Goal: Information Seeking & Learning: Find specific page/section

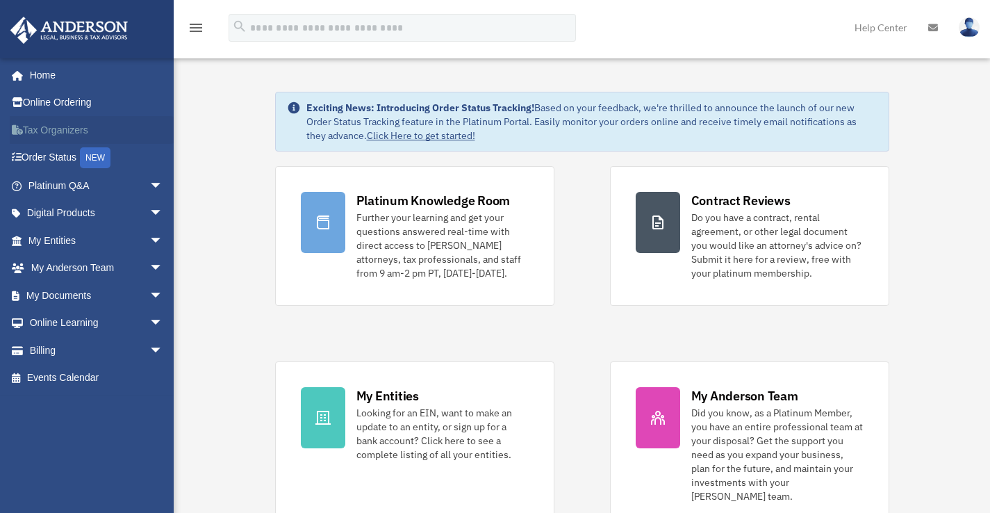
click at [42, 123] on link "Tax Organizers" at bounding box center [97, 130] width 174 height 28
click at [150, 288] on span "arrow_drop_down" at bounding box center [163, 295] width 28 height 28
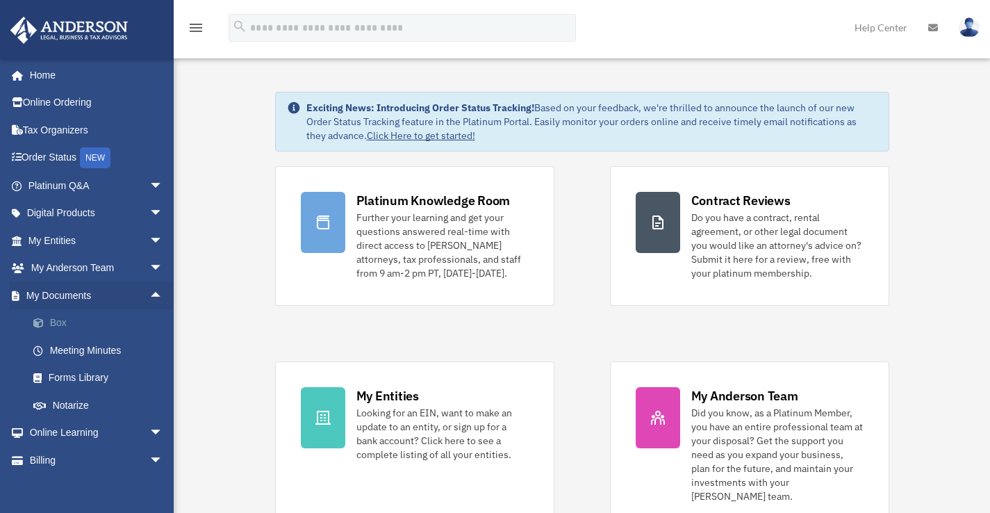
click at [58, 322] on link "Box" at bounding box center [101, 323] width 165 height 28
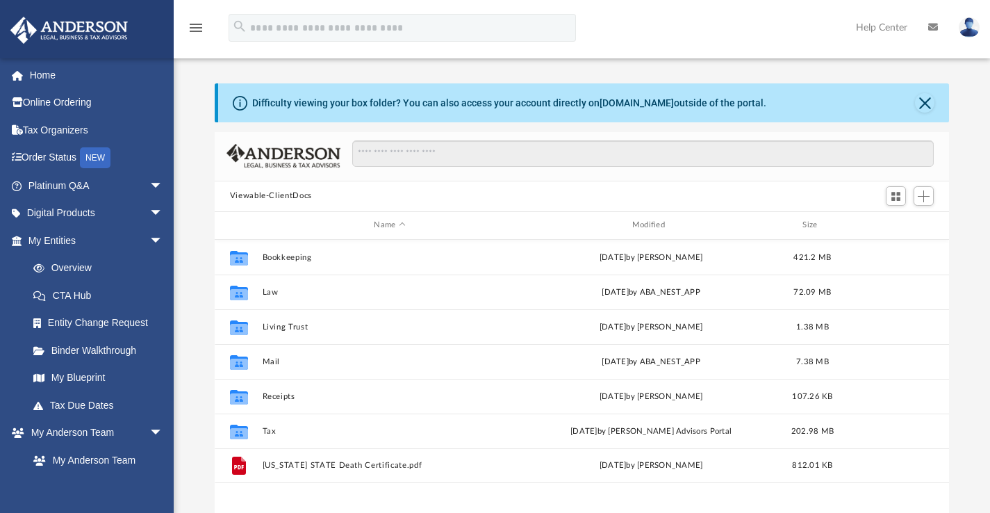
scroll to position [306, 724]
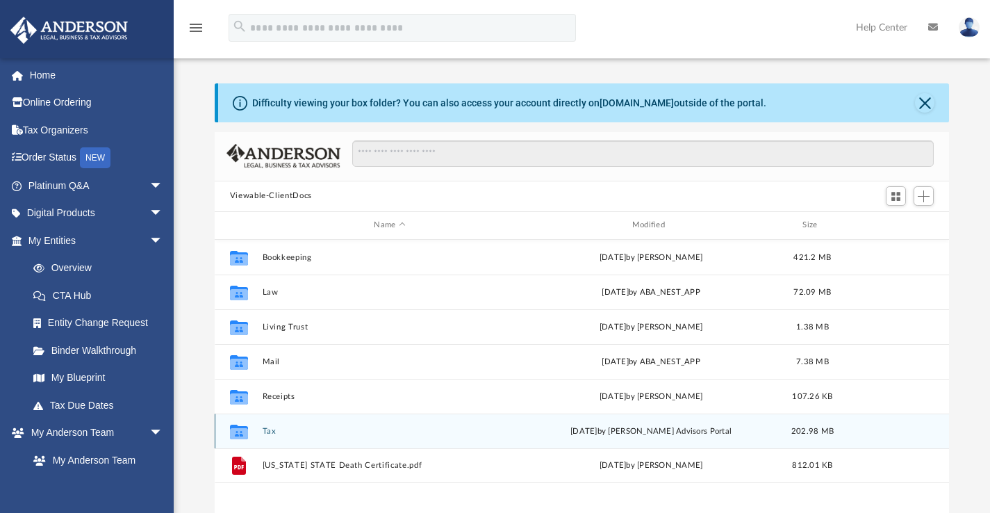
click at [266, 432] on button "Tax" at bounding box center [389, 430] width 255 height 9
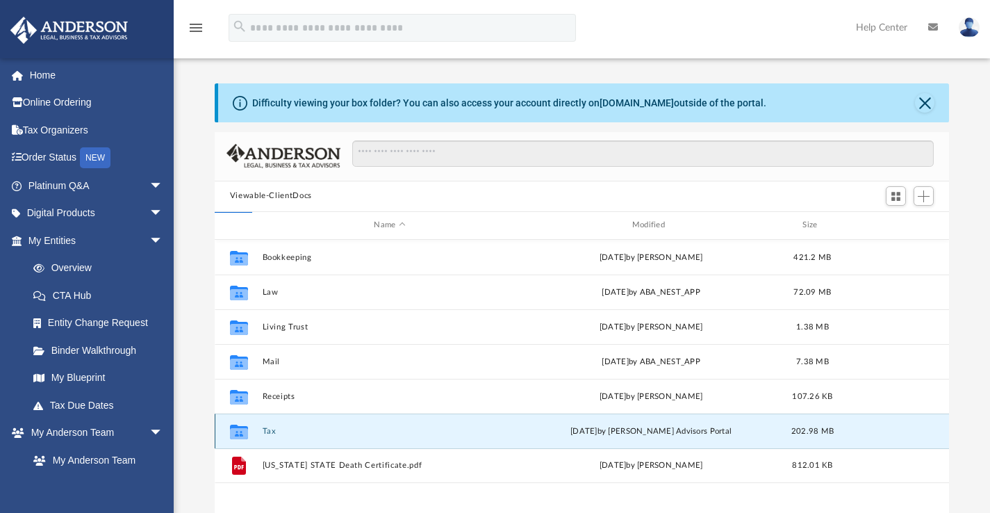
click at [266, 432] on button "Tax" at bounding box center [389, 430] width 255 height 9
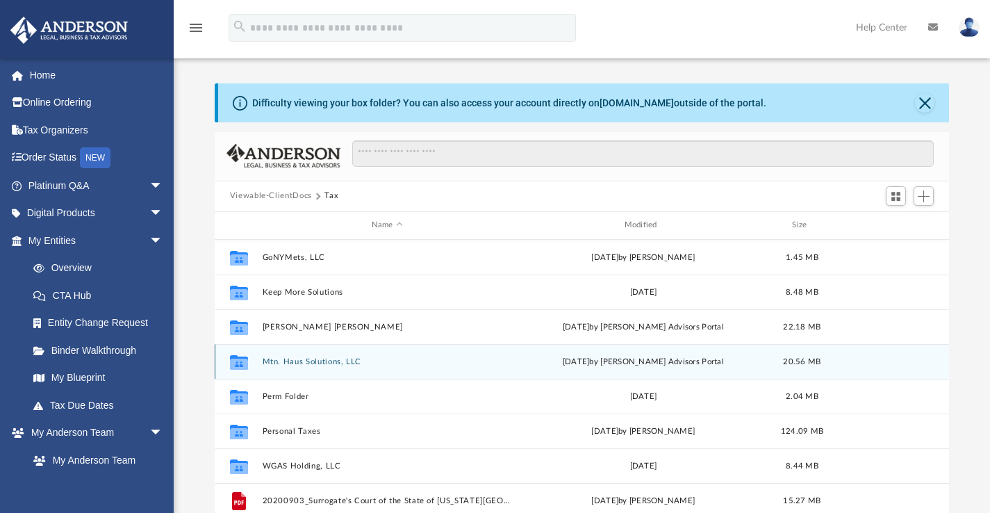
click at [295, 356] on div "Collaborated Folder Mtn. Haus Solutions, LLC Tue Jul 22 2025 by Anderson Adviso…" at bounding box center [582, 361] width 735 height 35
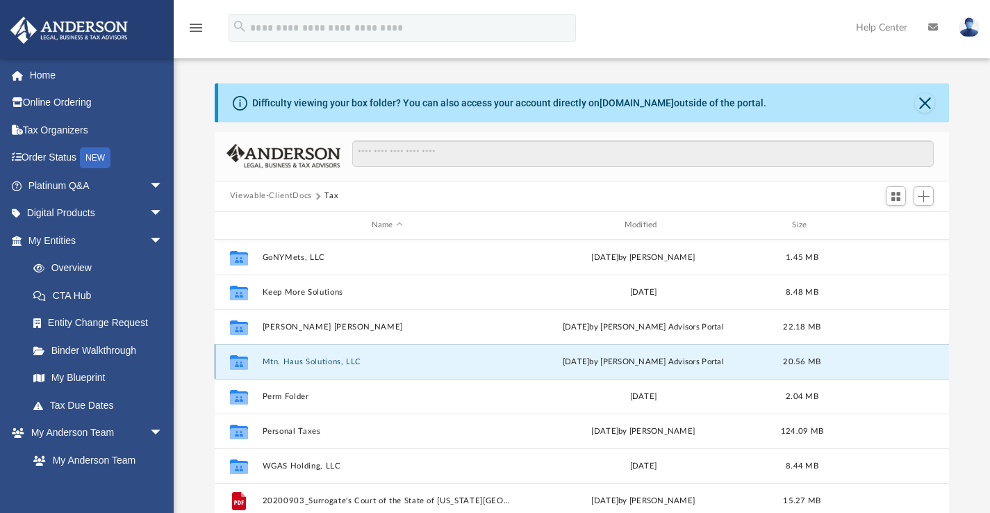
click at [295, 359] on button "Mtn. Haus Solutions, LLC" at bounding box center [387, 361] width 250 height 9
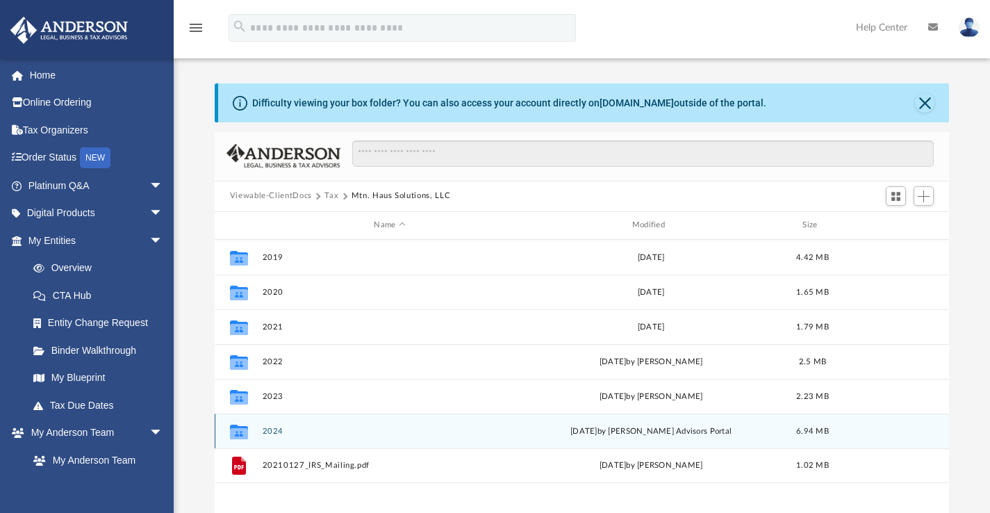
click at [268, 430] on button "2024" at bounding box center [389, 430] width 255 height 9
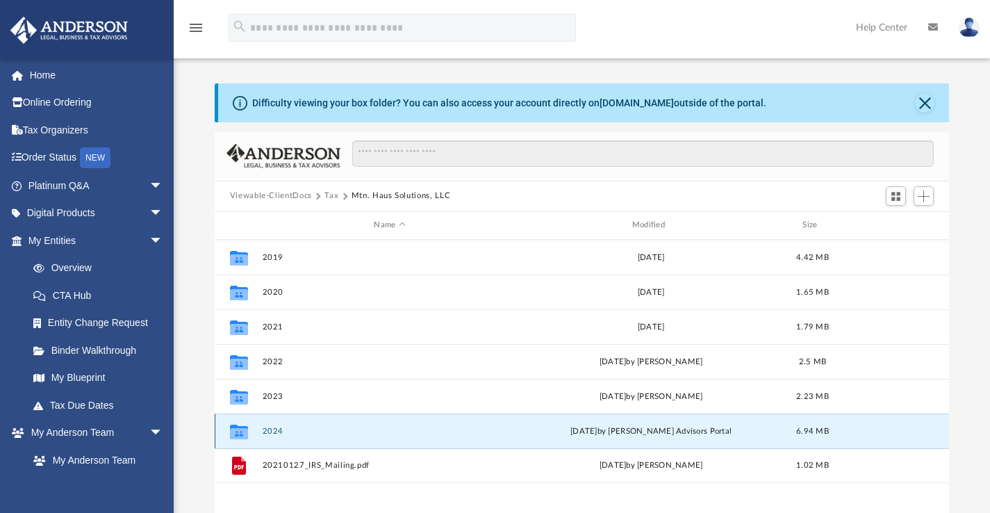
click at [268, 430] on button "2024" at bounding box center [389, 430] width 255 height 9
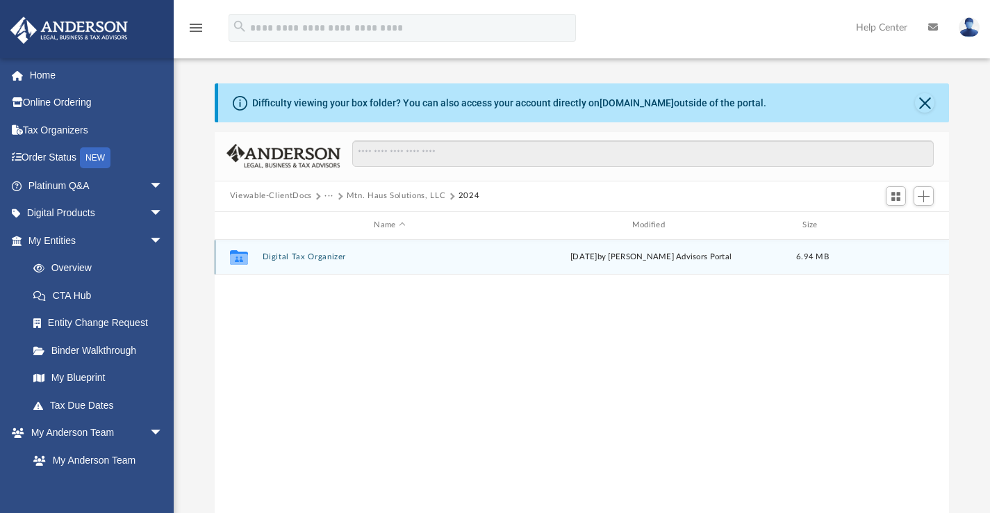
click at [303, 262] on div "Collaborated Folder Digital Tax Organizer Tue Jul 22 2025 by Anderson Advisors …" at bounding box center [582, 257] width 735 height 35
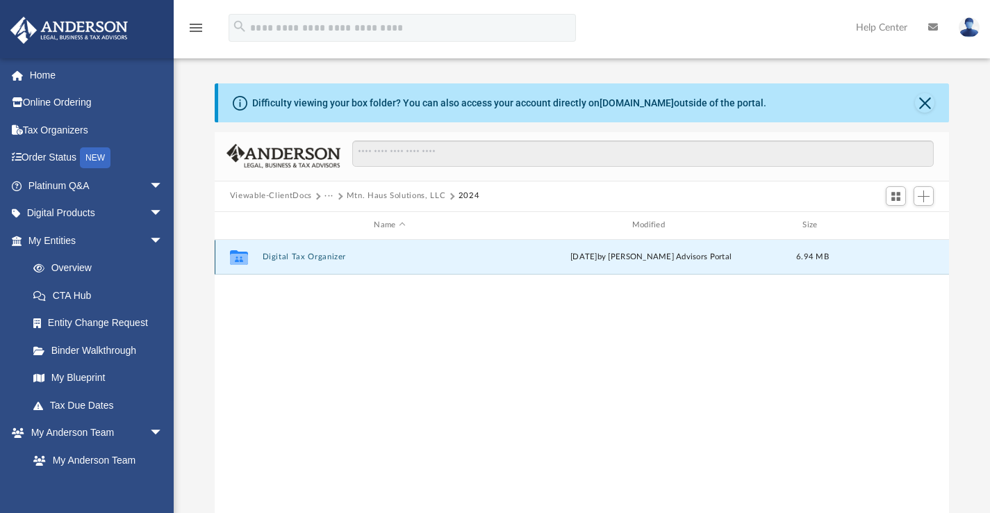
click at [303, 262] on div "Collaborated Folder Digital Tax Organizer Tue Jul 22 2025 by Anderson Advisors …" at bounding box center [582, 257] width 735 height 35
click at [283, 254] on button "Digital Tax Organizer" at bounding box center [389, 256] width 255 height 9
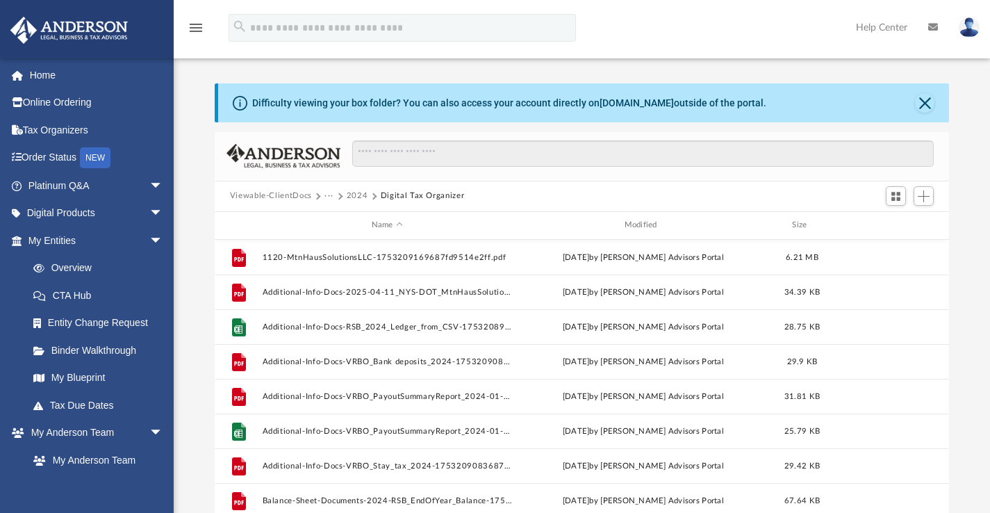
click at [326, 197] on button "···" at bounding box center [329, 196] width 9 height 13
click at [336, 220] on li "Tax" at bounding box center [380, 220] width 97 height 15
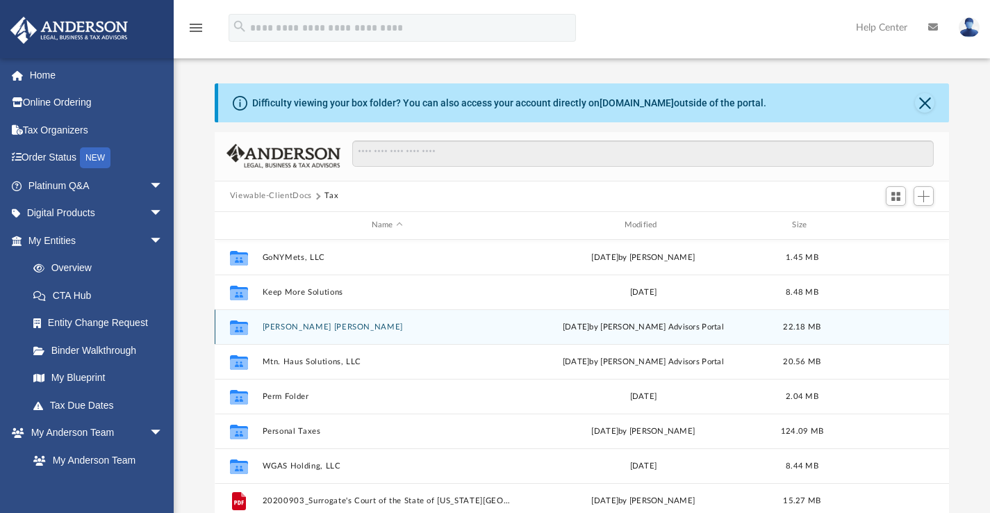
click at [286, 332] on div "Collaborated Folder Larsen Granell, Irene Fri Jul 25 2025 by Anderson Advisors …" at bounding box center [582, 326] width 735 height 35
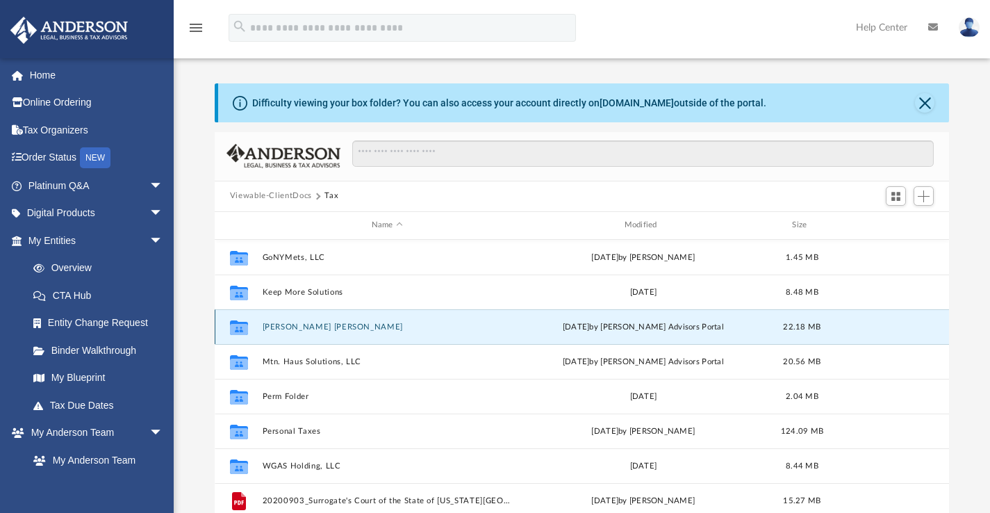
click at [286, 332] on div "Collaborated Folder Larsen Granell, Irene Fri Jul 25 2025 by Anderson Advisors …" at bounding box center [582, 326] width 735 height 35
click at [291, 326] on button "Larsen Granell, Irene" at bounding box center [387, 326] width 250 height 9
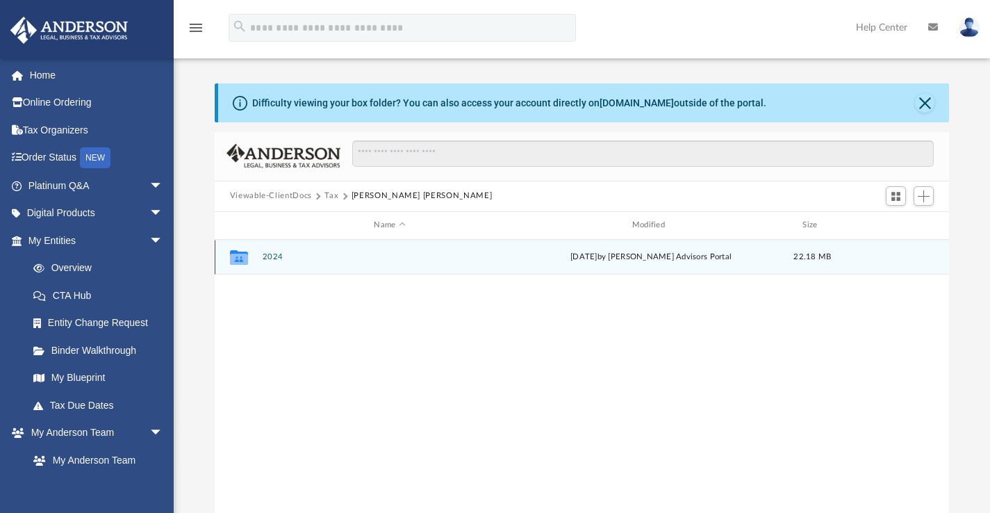
click at [273, 253] on button "2024" at bounding box center [389, 256] width 255 height 9
click at [284, 261] on div "Collaborated Folder Digital Tax Organizer Fri Jul 25 2025 by Anderson Advisors …" at bounding box center [582, 257] width 735 height 35
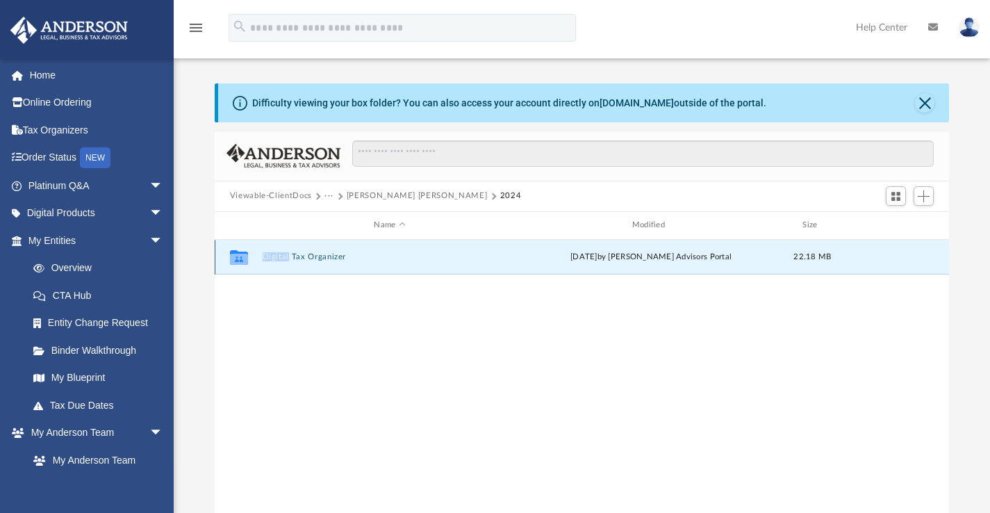
click at [298, 256] on button "Digital Tax Organizer" at bounding box center [389, 256] width 255 height 9
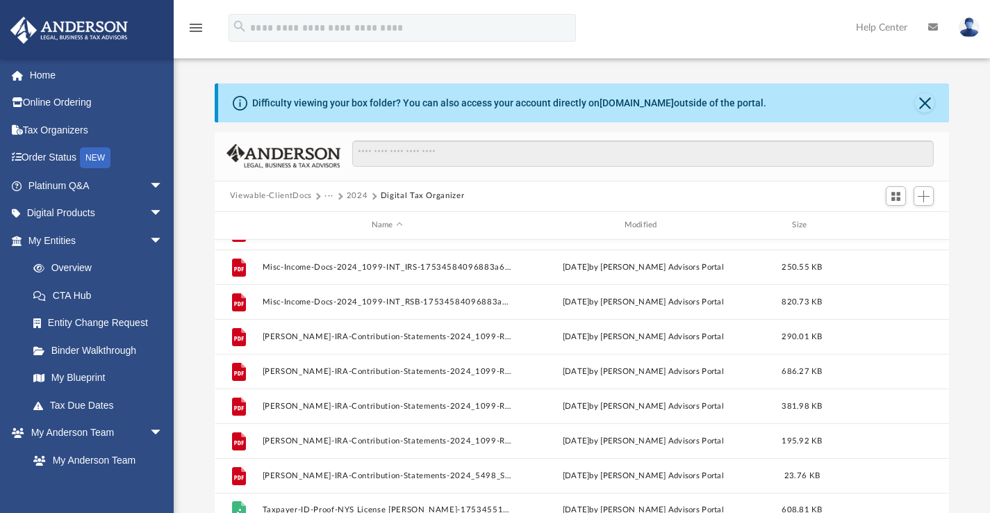
scroll to position [302, 0]
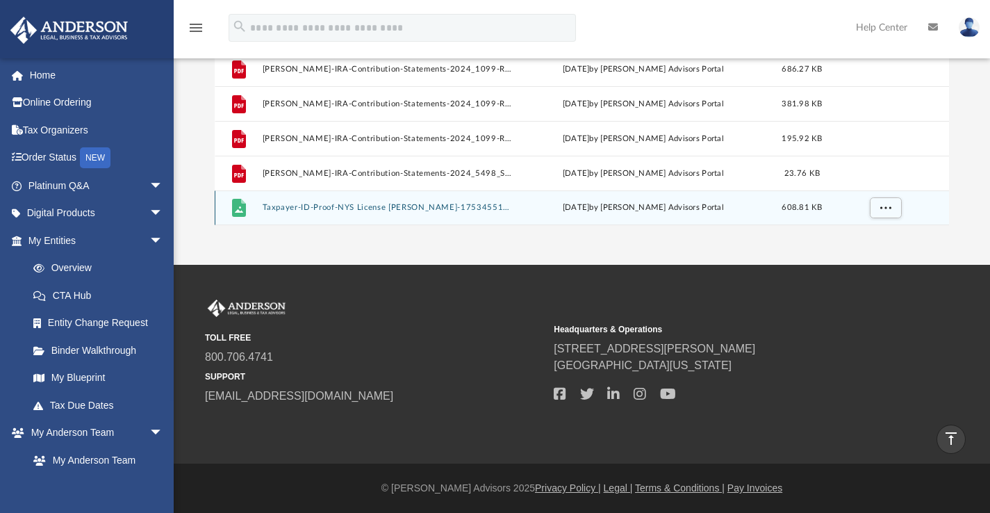
click at [324, 205] on button "Taxpayer-ID-Proof-NYS License Irene Granell-175345512668839a162c6c7.jpeg" at bounding box center [387, 207] width 250 height 9
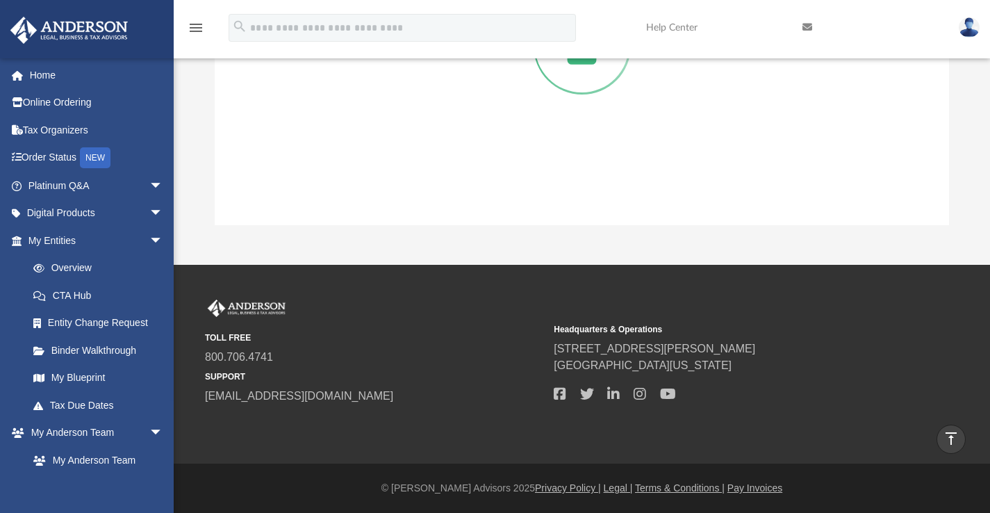
scroll to position [132, 0]
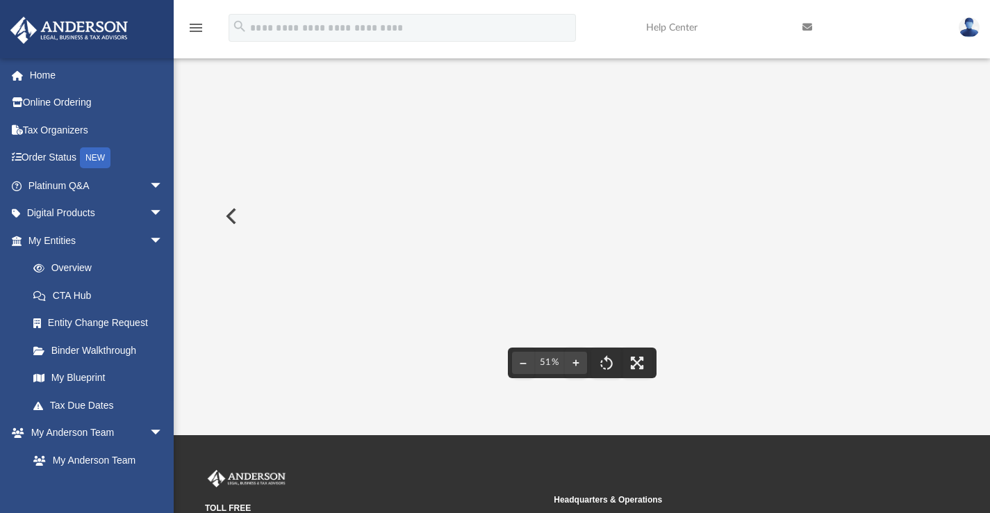
click at [229, 215] on button "Preview" at bounding box center [230, 216] width 31 height 39
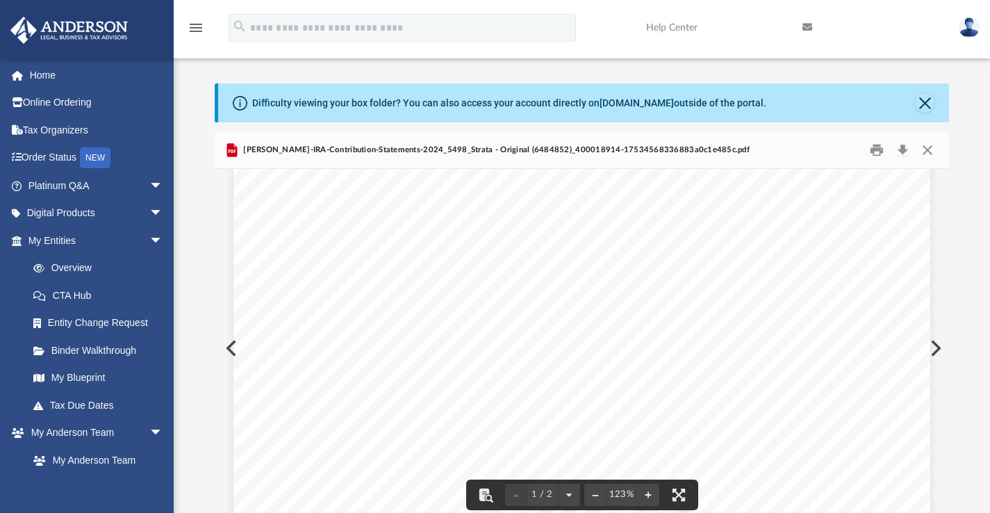
scroll to position [0, 0]
click at [931, 157] on button "Close" at bounding box center [927, 150] width 25 height 22
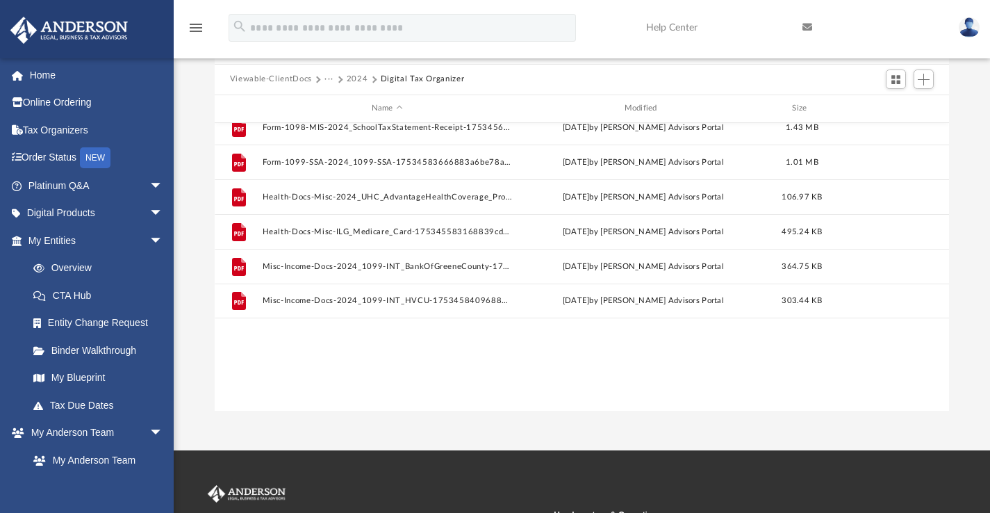
scroll to position [647, 0]
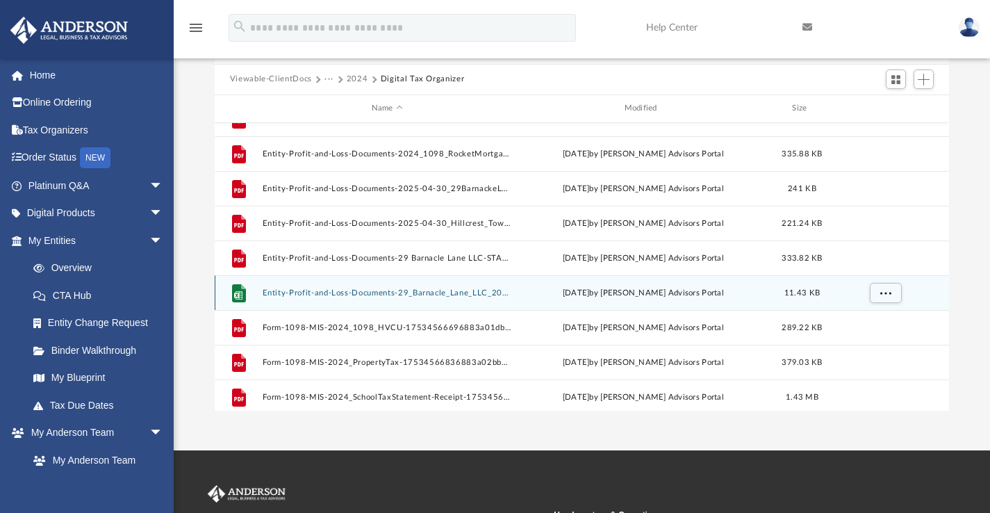
click at [309, 293] on button "Entity-Profit-and-Loss-Documents-29_Barnacle_Lane_LLC_2024_Transactions_BHBandT…" at bounding box center [387, 292] width 250 height 9
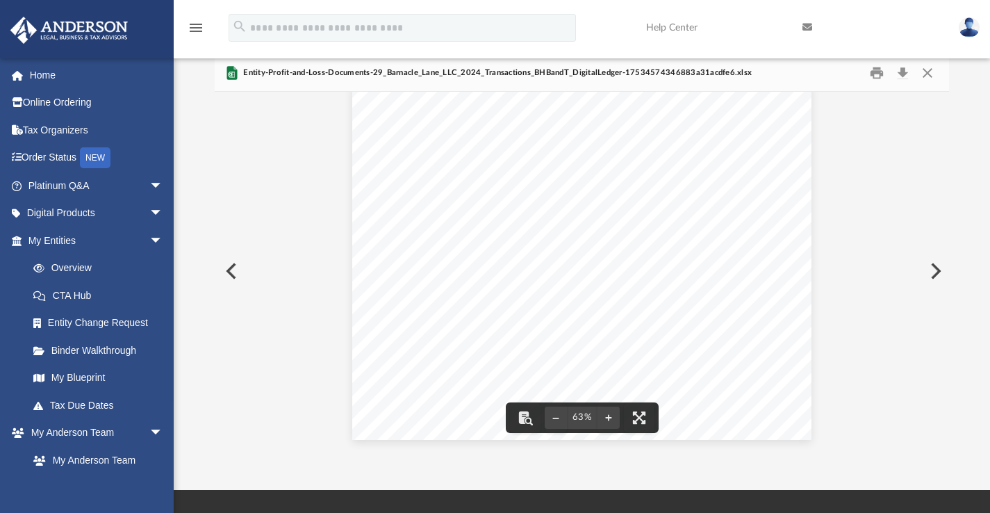
scroll to position [80, 0]
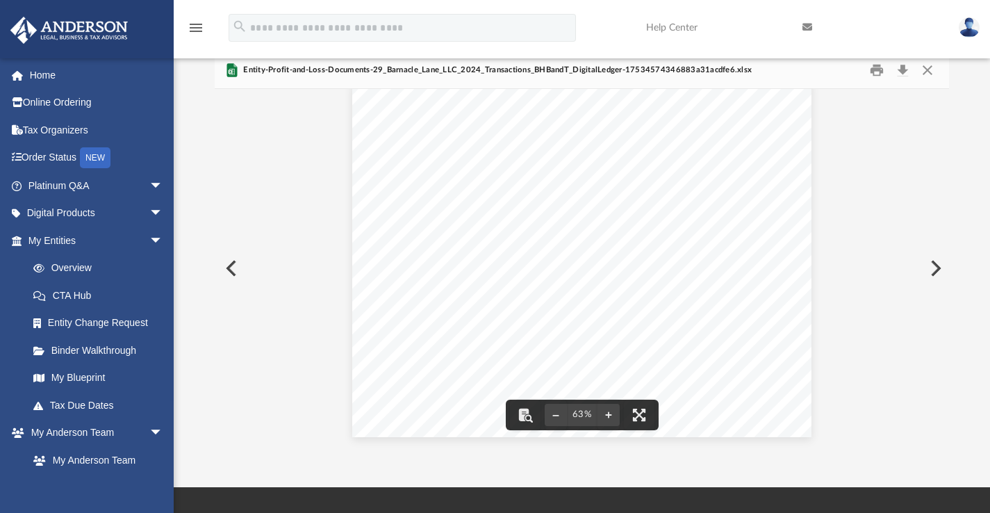
click at [933, 263] on button "Preview" at bounding box center [934, 268] width 31 height 39
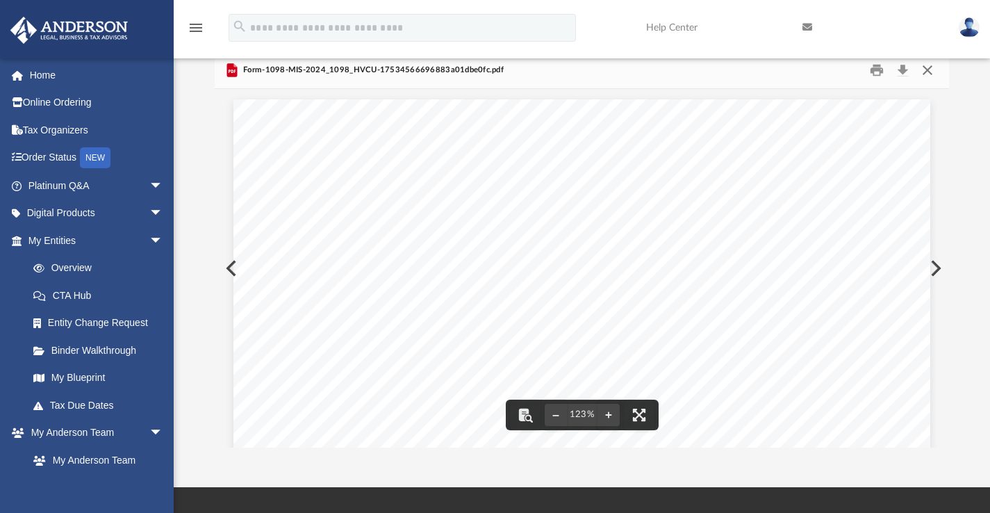
click at [931, 74] on button "Close" at bounding box center [927, 70] width 25 height 22
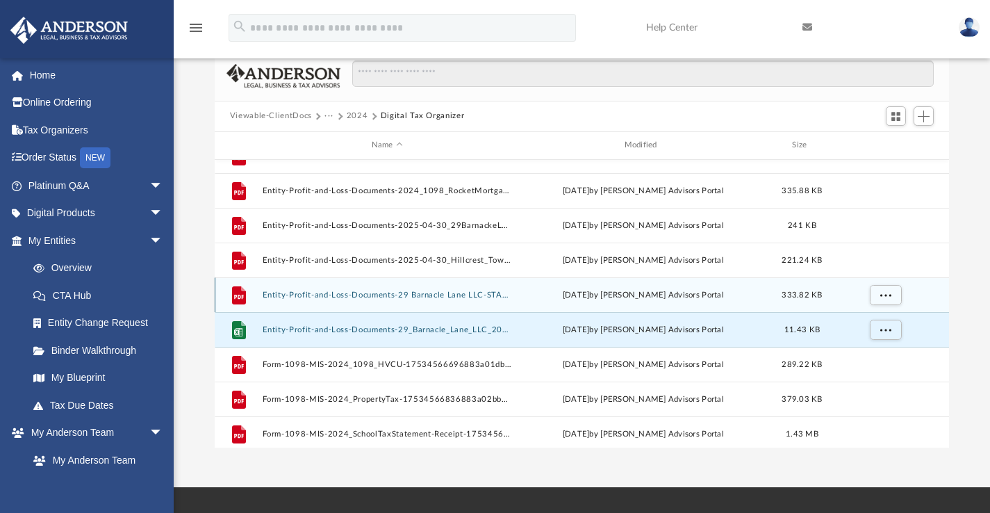
click at [339, 293] on button "Entity-Profit-and-Loss-Documents-29 Barnacle Lane LLC-STATEMENT-12-31-2024-a28b…" at bounding box center [387, 294] width 250 height 9
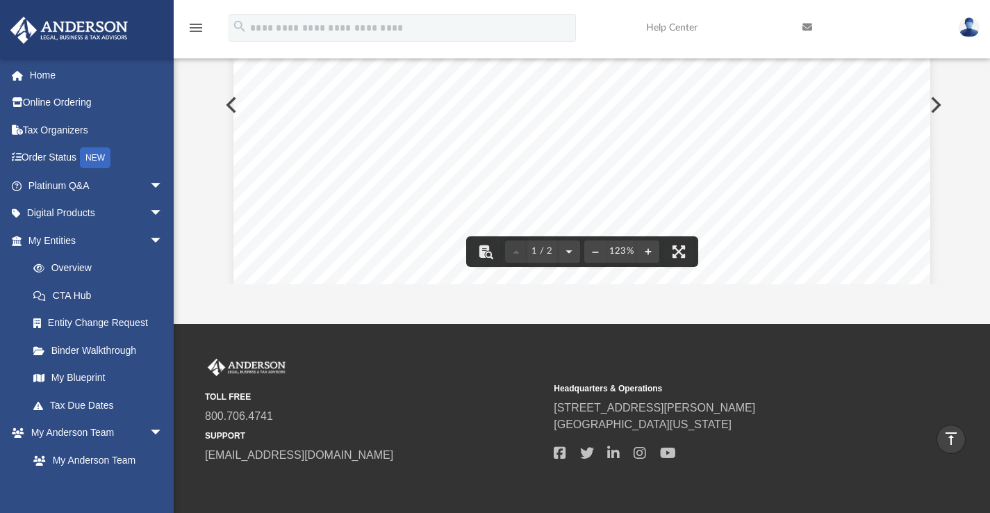
scroll to position [0, 0]
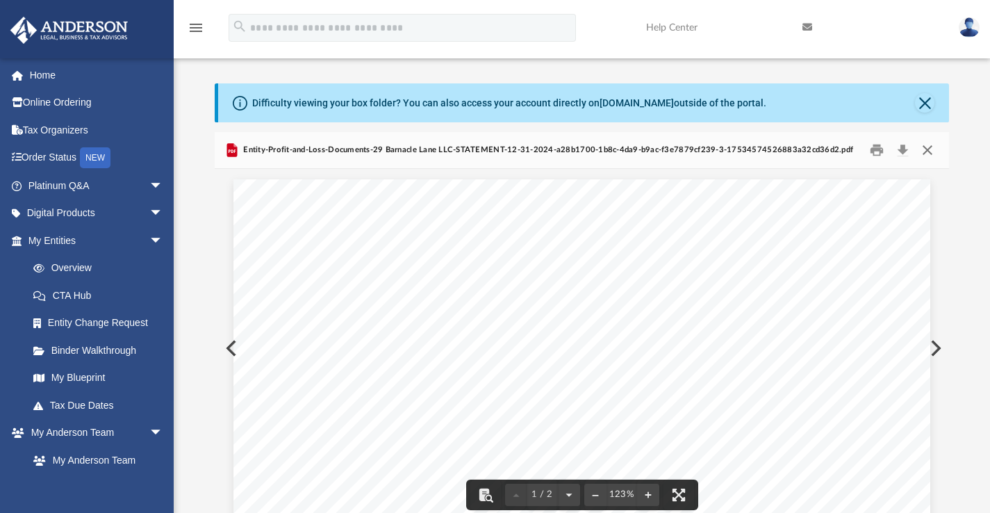
click at [924, 148] on button "Close" at bounding box center [927, 150] width 25 height 22
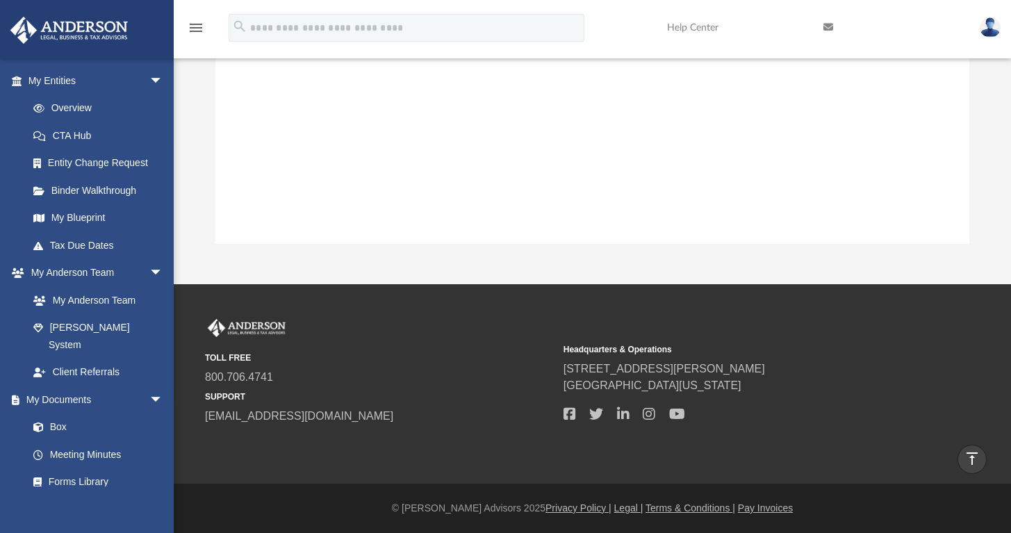
scroll to position [764, 0]
